Goal: Use online tool/utility: Use online tool/utility

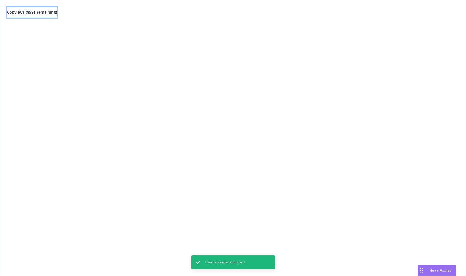
click at [57, 14] on span "Copy JWT ( 899 s remaining)" at bounding box center [32, 11] width 50 height 5
